Goal: Task Accomplishment & Management: Complete application form

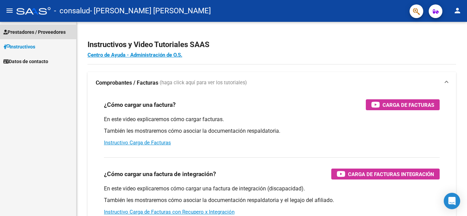
click at [32, 30] on span "Prestadores / Proveedores" at bounding box center [34, 32] width 62 height 8
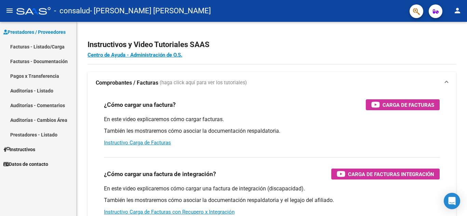
click at [34, 47] on link "Facturas - Listado/Carga" at bounding box center [38, 46] width 76 height 15
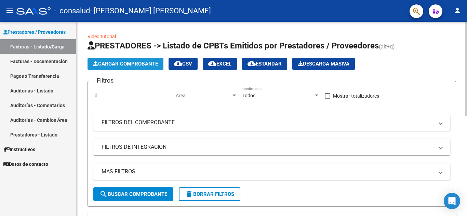
click at [141, 61] on span "Cargar Comprobante" at bounding box center [125, 64] width 65 height 6
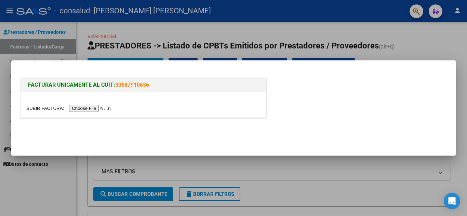
click at [97, 107] on input "file" at bounding box center [69, 108] width 87 height 7
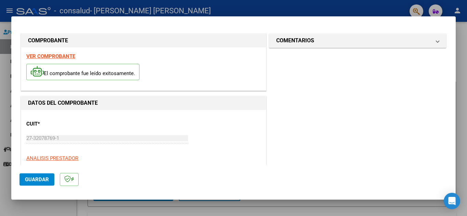
click at [34, 182] on span "Guardar" at bounding box center [37, 180] width 24 height 6
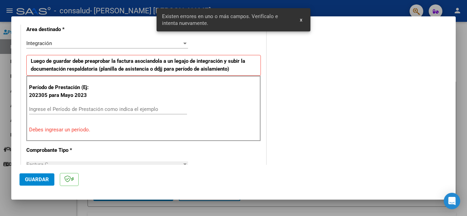
scroll to position [155, 0]
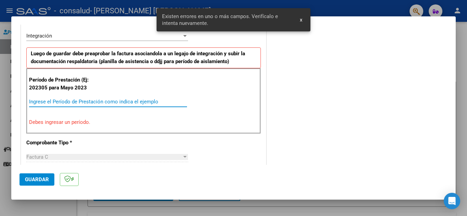
click at [41, 102] on input "Ingrese el Período de Prestación como indica el ejemplo" at bounding box center [108, 102] width 158 height 6
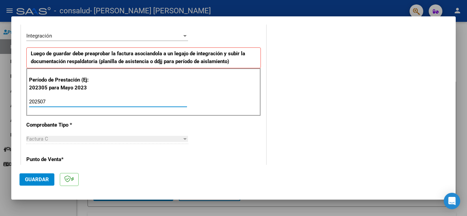
type input "202507"
click at [39, 181] on span "Guardar" at bounding box center [37, 180] width 24 height 6
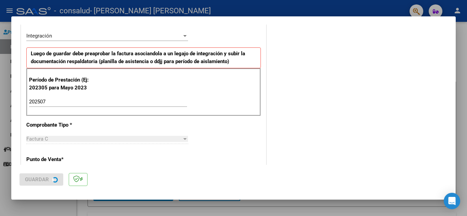
scroll to position [0, 0]
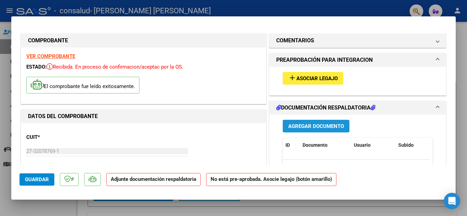
click at [313, 128] on span "Agregar Documento" at bounding box center [316, 126] width 56 height 6
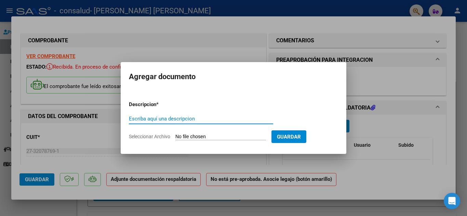
click at [183, 118] on input "Escriba aquí una descripcion" at bounding box center [201, 119] width 144 height 6
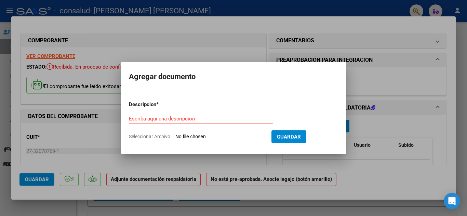
click at [223, 134] on input "Seleccionar Archivo" at bounding box center [220, 137] width 91 height 6
type input "C:\fakepath\planilla [PERSON_NAME][DATE].pdf"
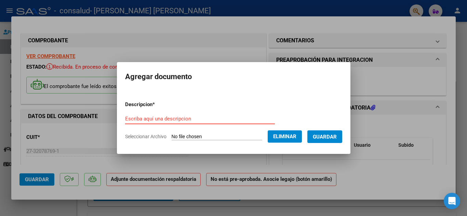
click at [212, 120] on input "Escriba aquí una descripcion" at bounding box center [200, 119] width 150 height 6
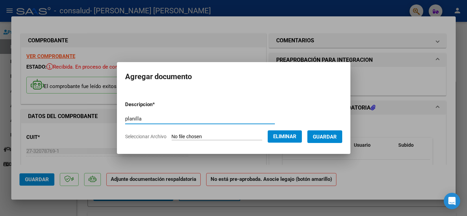
type input "planilla"
click at [324, 136] on span "Guardar" at bounding box center [325, 137] width 24 height 6
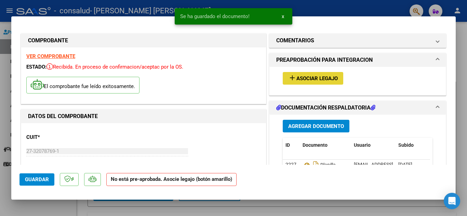
click at [325, 77] on span "Asociar Legajo" at bounding box center [316, 79] width 41 height 6
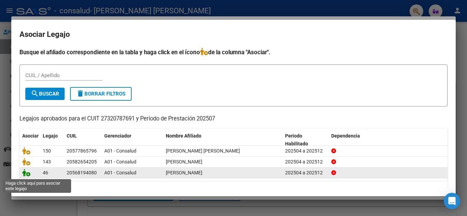
click at [27, 174] on icon at bounding box center [26, 173] width 8 height 8
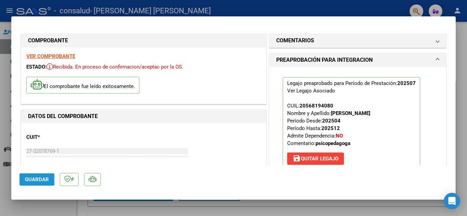
click at [28, 177] on span "Guardar" at bounding box center [37, 180] width 24 height 6
click at [263, 11] on div at bounding box center [233, 108] width 467 height 216
type input "$ 0,00"
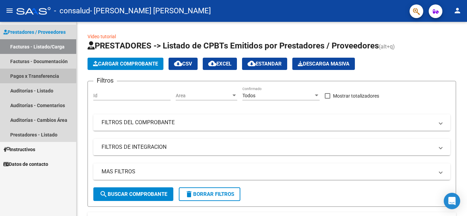
click at [37, 76] on link "Pagos x Transferencia" at bounding box center [38, 76] width 76 height 15
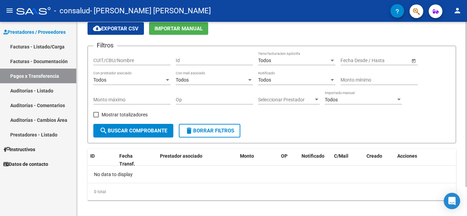
scroll to position [34, 0]
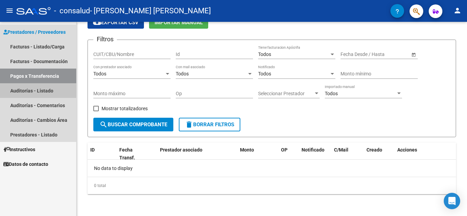
click at [34, 91] on link "Auditorías - Listado" at bounding box center [38, 90] width 76 height 15
